Goal: Task Accomplishment & Management: Use online tool/utility

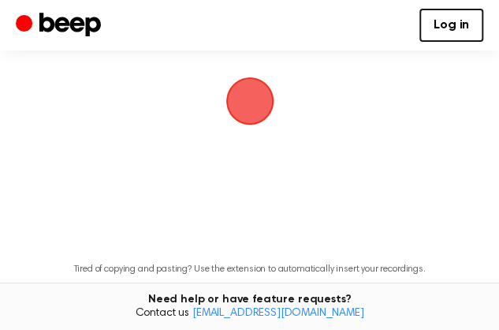
scroll to position [110, 0]
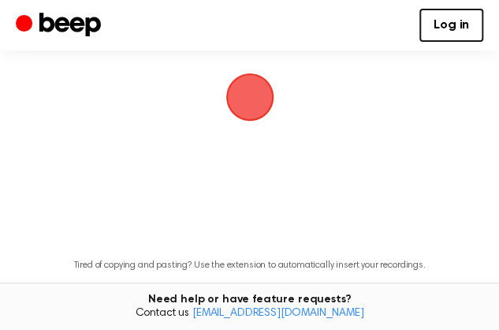
click at [260, 123] on span "button" at bounding box center [249, 97] width 51 height 51
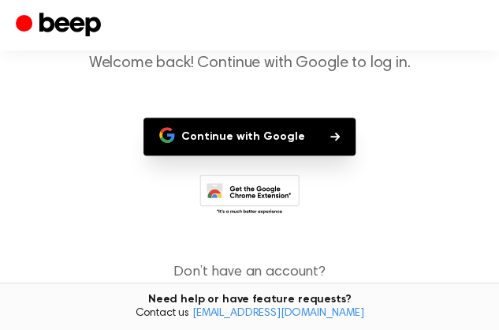
scroll to position [129, 0]
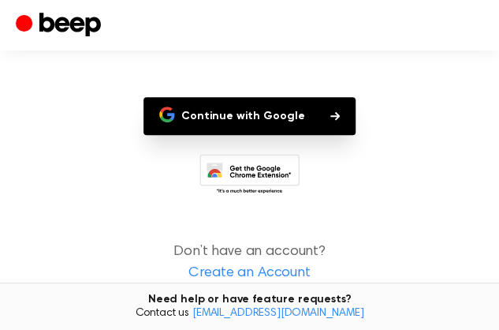
click at [284, 129] on button "Continue with Google" at bounding box center [250, 116] width 212 height 38
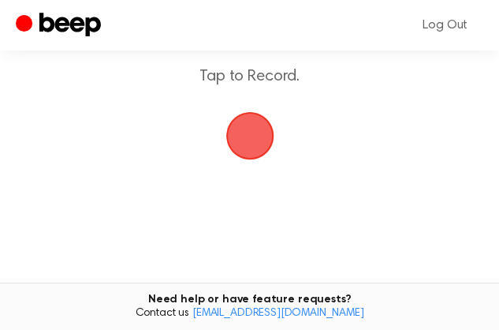
scroll to position [73, 0]
click at [267, 172] on span "button" at bounding box center [249, 135] width 73 height 73
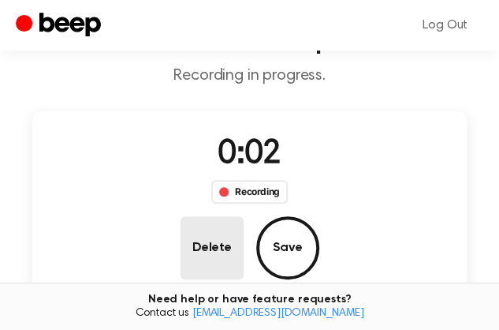
click at [244, 216] on button "Delete" at bounding box center [212, 247] width 63 height 63
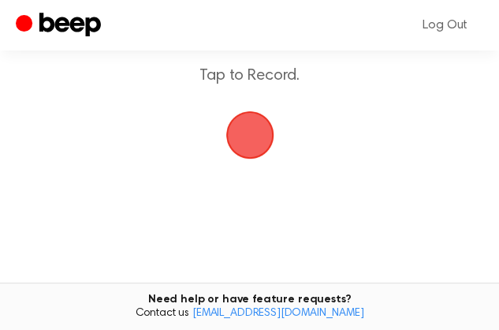
click at [250, 165] on span "button" at bounding box center [249, 134] width 61 height 61
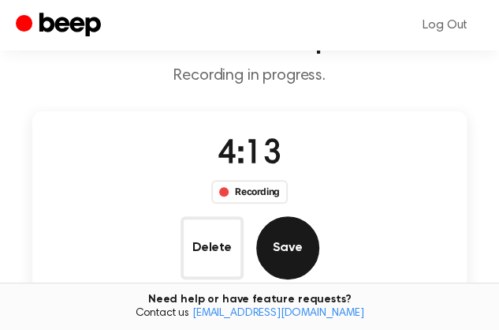
click at [319, 216] on button "Save" at bounding box center [287, 247] width 63 height 63
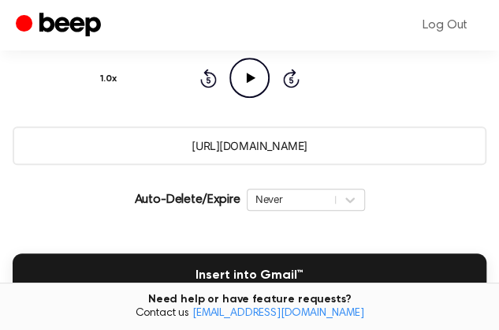
scroll to position [189, 0]
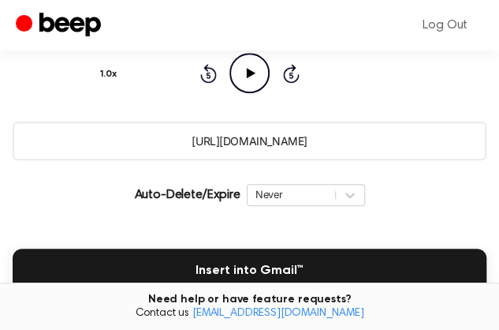
click at [337, 160] on input "[URL][DOMAIN_NAME]" at bounding box center [250, 140] width 474 height 39
click at [230, 93] on icon "Play Audio" at bounding box center [250, 73] width 40 height 40
click at [356, 25] on div at bounding box center [250, 25] width 303 height 2
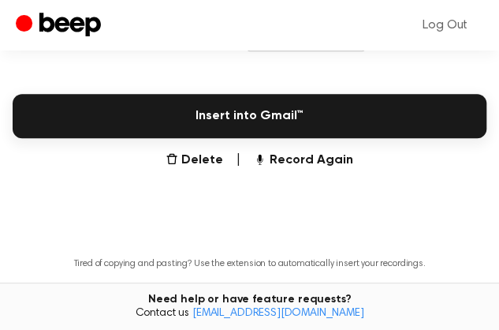
scroll to position [345, 0]
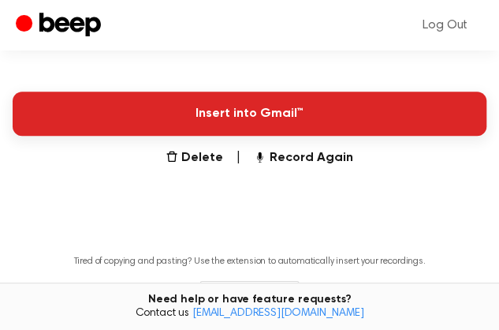
click at [230, 136] on button "Insert into Gmail™" at bounding box center [250, 113] width 474 height 44
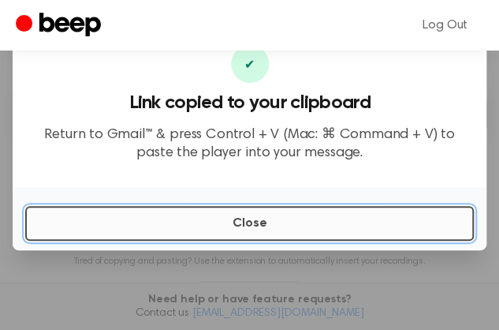
click at [398, 233] on button "Close" at bounding box center [249, 223] width 449 height 35
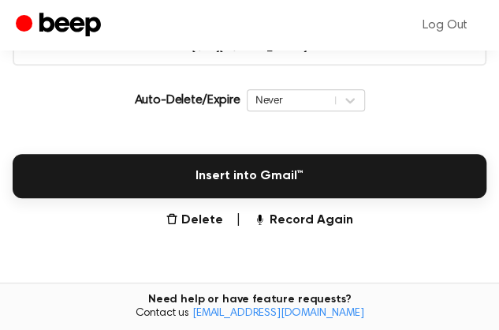
scroll to position [274, 0]
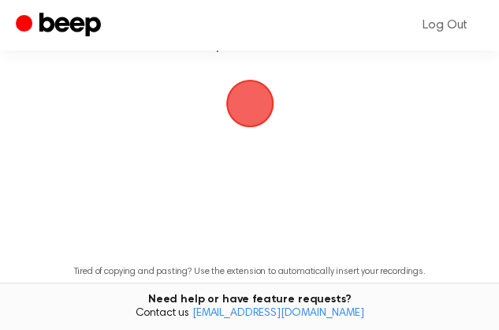
scroll to position [109, 0]
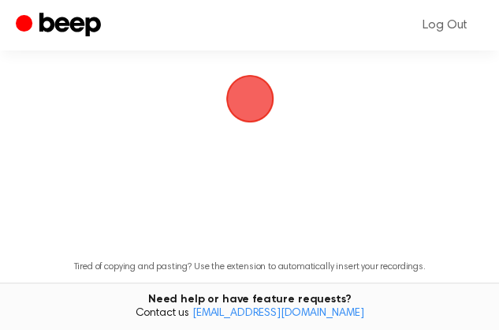
click at [256, 121] on span "button" at bounding box center [250, 99] width 44 height 44
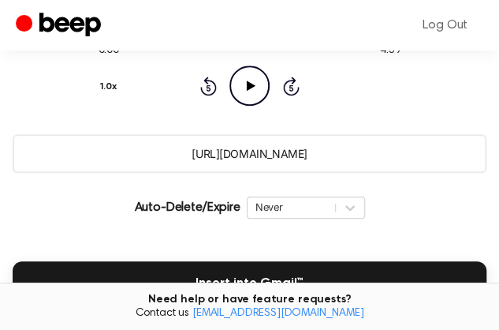
scroll to position [178, 0]
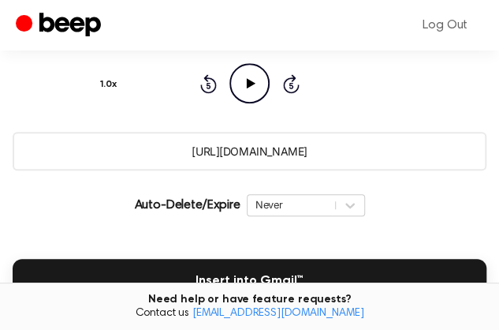
click at [230, 103] on icon "Play Audio" at bounding box center [250, 83] width 40 height 40
click at [340, 170] on input "https://beep.audio/mEnxoSp" at bounding box center [250, 151] width 474 height 39
click at [330, 170] on input "https://beep.audio/mEnxoSp" at bounding box center [250, 151] width 474 height 39
click at [347, 170] on input "https://beep.audio/mEnxoSp" at bounding box center [250, 151] width 474 height 39
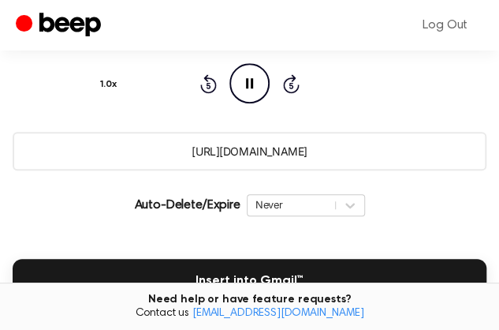
drag, startPoint x: 327, startPoint y: 233, endPoint x: 174, endPoint y: 233, distance: 153.0
click at [174, 170] on input "https://beep.audio/mEnxoSp" at bounding box center [250, 151] width 474 height 39
click at [246, 88] on icon at bounding box center [249, 83] width 7 height 10
click at [43, 171] on main "Your Recording is Ready Click the button to copy your recording. 3:54 4:59 Your…" at bounding box center [249, 178] width 499 height 713
click at [338, 170] on input "https://beep.audio/mEnxoSp" at bounding box center [250, 151] width 474 height 39
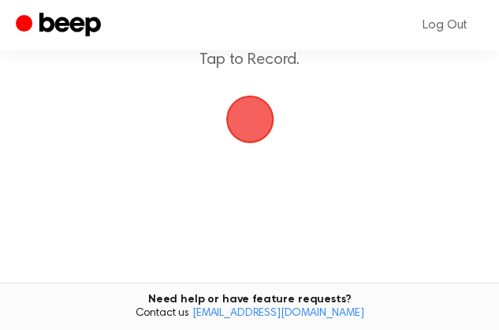
scroll to position [91, 0]
click at [252, 139] on span "button" at bounding box center [250, 117] width 44 height 44
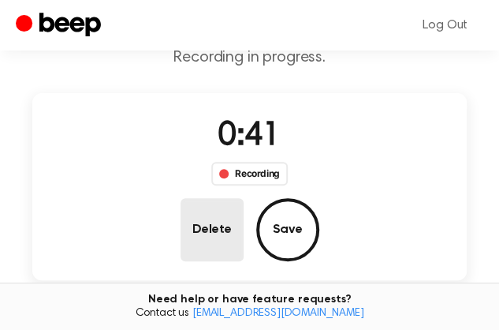
click at [244, 198] on button "Delete" at bounding box center [212, 229] width 63 height 63
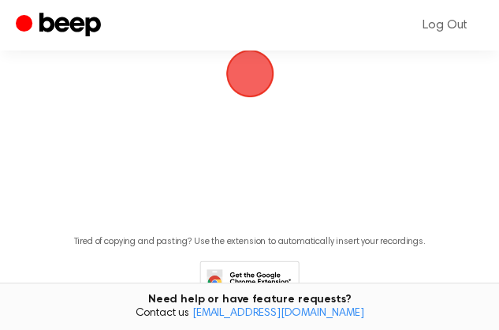
click at [257, 95] on span "button" at bounding box center [250, 73] width 44 height 44
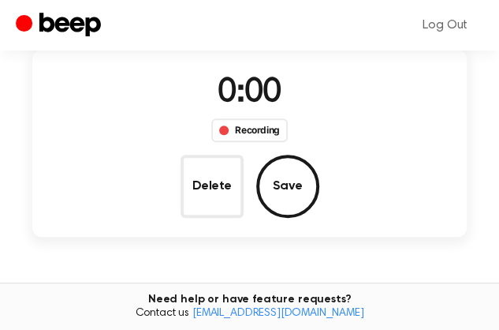
scroll to position [91, 0]
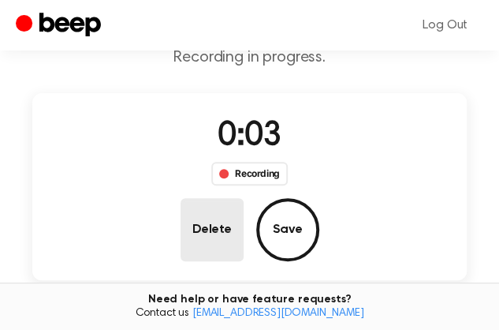
click at [244, 198] on button "Delete" at bounding box center [212, 229] width 63 height 63
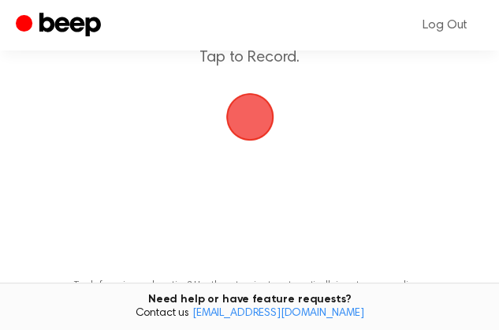
scroll to position [134, 0]
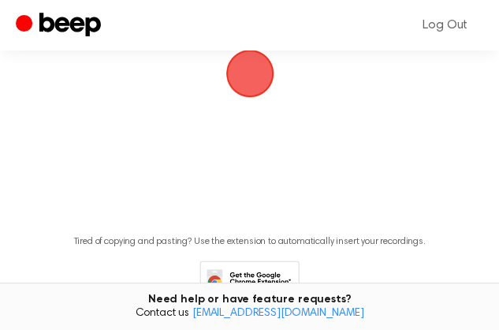
click at [249, 95] on span "button" at bounding box center [250, 73] width 44 height 44
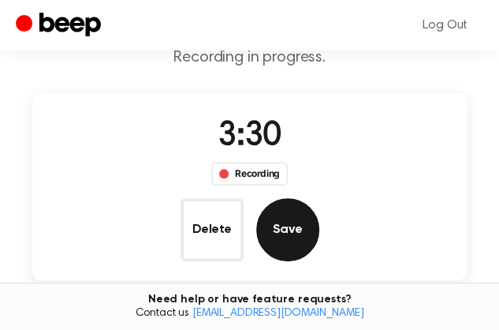
click at [319, 198] on button "Save" at bounding box center [287, 229] width 63 height 63
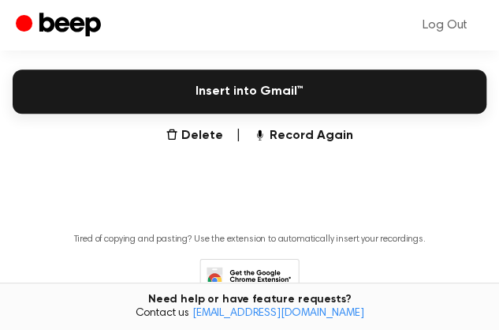
scroll to position [357, 0]
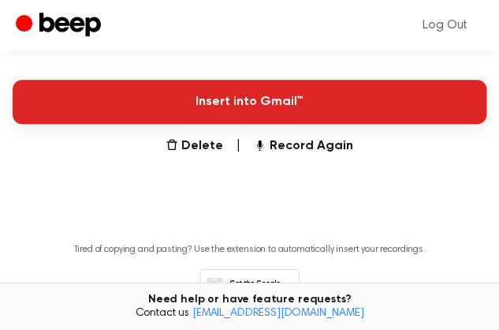
click at [286, 124] on button "Insert into Gmail™" at bounding box center [250, 102] width 474 height 44
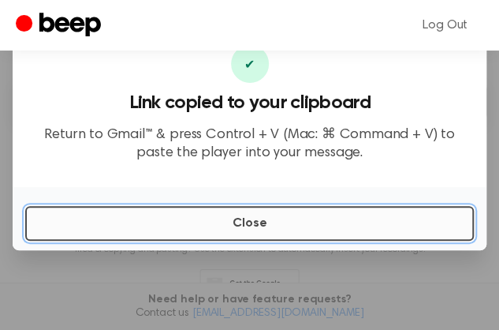
click at [403, 231] on button "Close" at bounding box center [249, 223] width 449 height 35
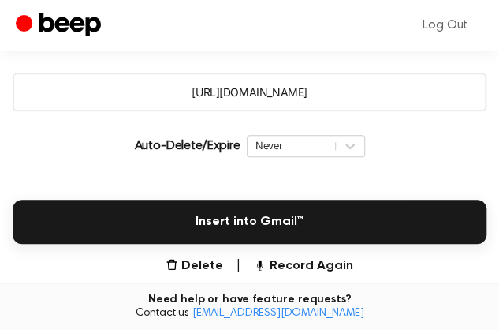
scroll to position [229, 0]
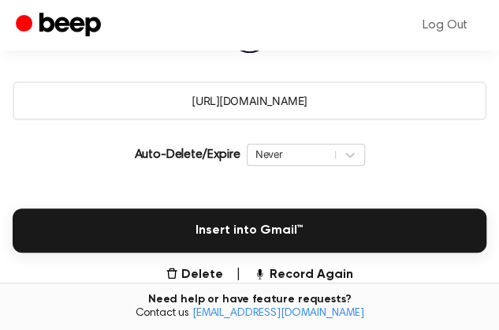
click at [334, 120] on input "https://beep.audio/J1lfByH" at bounding box center [250, 100] width 474 height 39
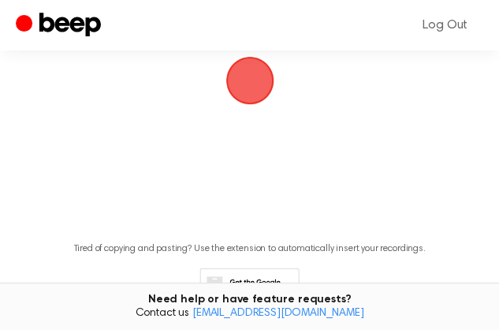
scroll to position [130, 0]
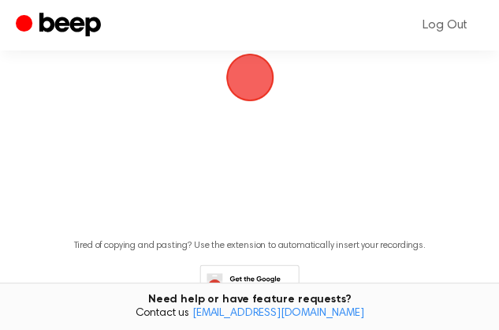
click at [249, 99] on span "button" at bounding box center [250, 77] width 44 height 44
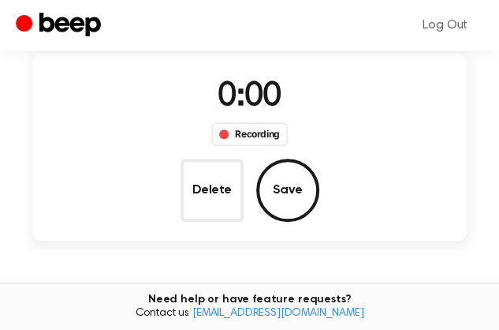
scroll to position [87, 0]
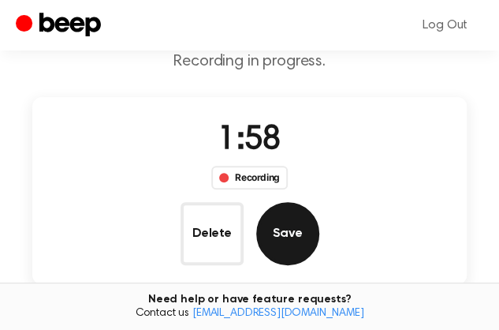
click at [319, 202] on button "Save" at bounding box center [287, 233] width 63 height 63
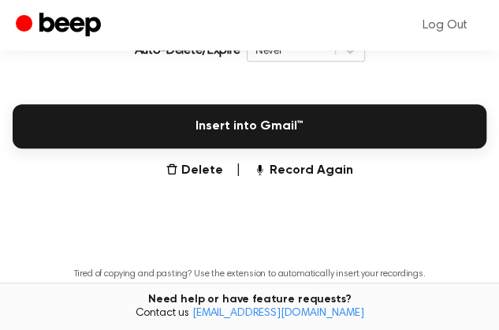
scroll to position [327, 0]
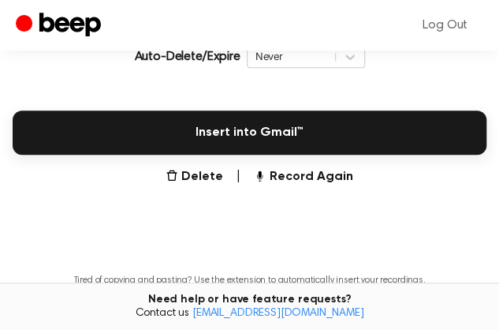
click at [342, 22] on input "https://beep.audio/NWF6MRg" at bounding box center [250, 2] width 474 height 39
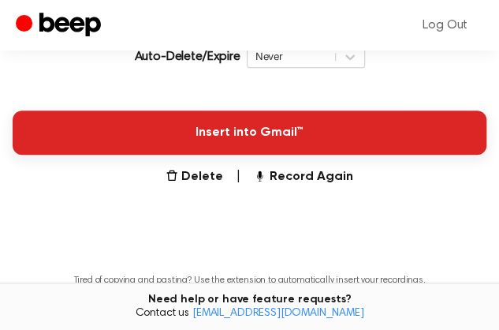
click at [279, 155] on button "Insert into Gmail™" at bounding box center [250, 132] width 474 height 44
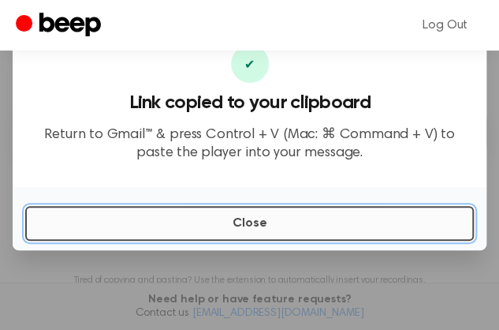
click at [412, 235] on button "Close" at bounding box center [249, 223] width 449 height 35
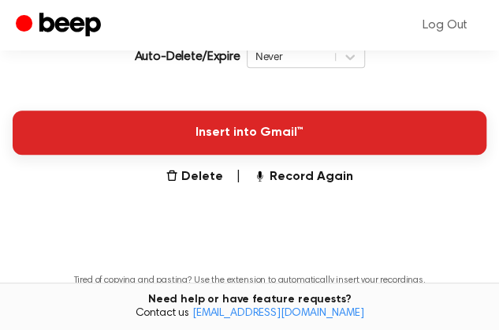
click at [271, 155] on button "Insert into Gmail™" at bounding box center [250, 132] width 474 height 44
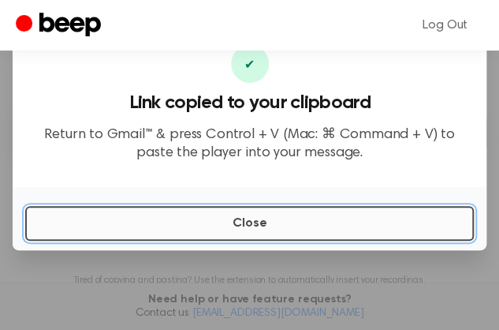
click at [416, 233] on button "Close" at bounding box center [249, 223] width 449 height 35
